Goal: Task Accomplishment & Management: Complete application form

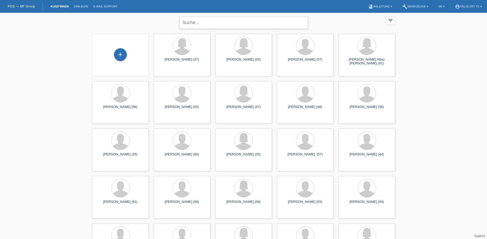
click at [257, 21] on input "text" at bounding box center [243, 23] width 128 height 12
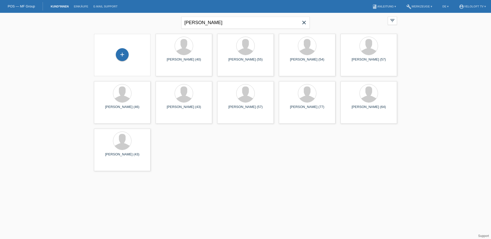
click at [282, 157] on div "+ Marcel Aschwanden (40) launch Anzeigen" at bounding box center [245, 102] width 308 height 142
drag, startPoint x: 199, startPoint y: 22, endPoint x: 103, endPoint y: 22, distance: 96.8
click at [106, 23] on div "marcel bosser close filter_list view_module Alle Kund*innen anzeigen star Marki…" at bounding box center [245, 22] width 308 height 18
type input "bosser"
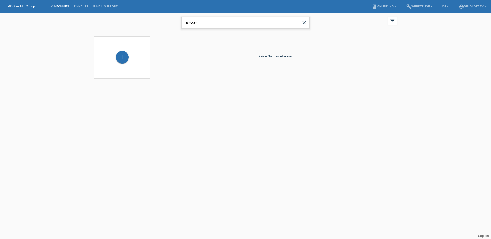
drag, startPoint x: 209, startPoint y: 21, endPoint x: 92, endPoint y: 23, distance: 117.8
click at [92, 23] on div "bosser close filter_list view_module Alle Kund*innen anzeigen star Markierte Ku…" at bounding box center [245, 22] width 308 height 18
drag, startPoint x: 365, startPoint y: 57, endPoint x: 359, endPoint y: 57, distance: 5.4
click at [359, 57] on div "Keine Suchergebnisse" at bounding box center [275, 56] width 244 height 45
click at [201, 21] on input "text" at bounding box center [245, 23] width 128 height 12
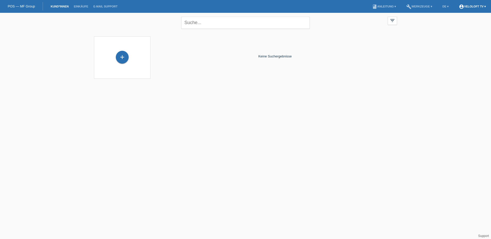
click at [479, 7] on link "account_circle VeloLoft TV ▾" at bounding box center [472, 6] width 32 height 3
click at [468, 59] on div "close filter_list view_module Alle Kund*innen anzeigen star Markierte Kund*inne…" at bounding box center [245, 49] width 491 height 72
click at [223, 24] on input "text" at bounding box center [245, 23] width 128 height 12
type input "marcel bosser"
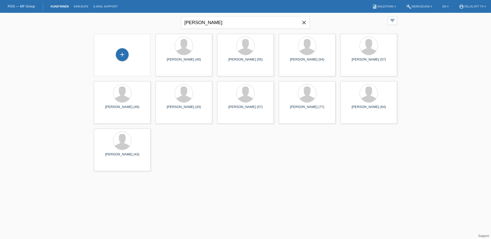
click at [125, 45] on div "+" at bounding box center [122, 55] width 56 height 42
click at [121, 54] on div "+" at bounding box center [122, 54] width 13 height 13
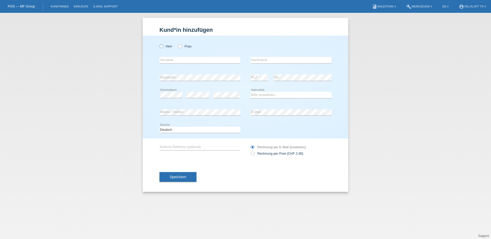
click at [159, 44] on icon at bounding box center [159, 44] width 0 height 0
click at [160, 45] on input "Herr" at bounding box center [160, 45] width 3 height 3
radio input "true"
click at [171, 59] on input "text" at bounding box center [199, 60] width 81 height 6
type input "[PERSON_NAME]"
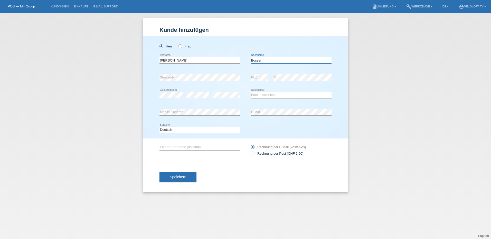
type input "Bosser"
